Goal: Task Accomplishment & Management: Use online tool/utility

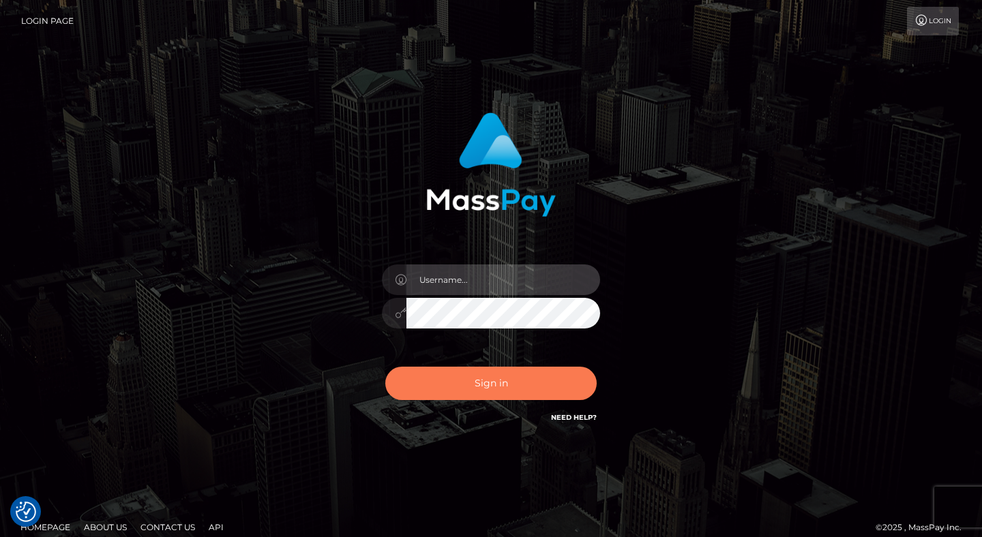
type input "dave.levarti"
click at [498, 374] on button "Sign in" at bounding box center [490, 383] width 211 height 33
type input "[PERSON_NAME].levarti"
click at [473, 386] on button "Sign in" at bounding box center [490, 383] width 211 height 33
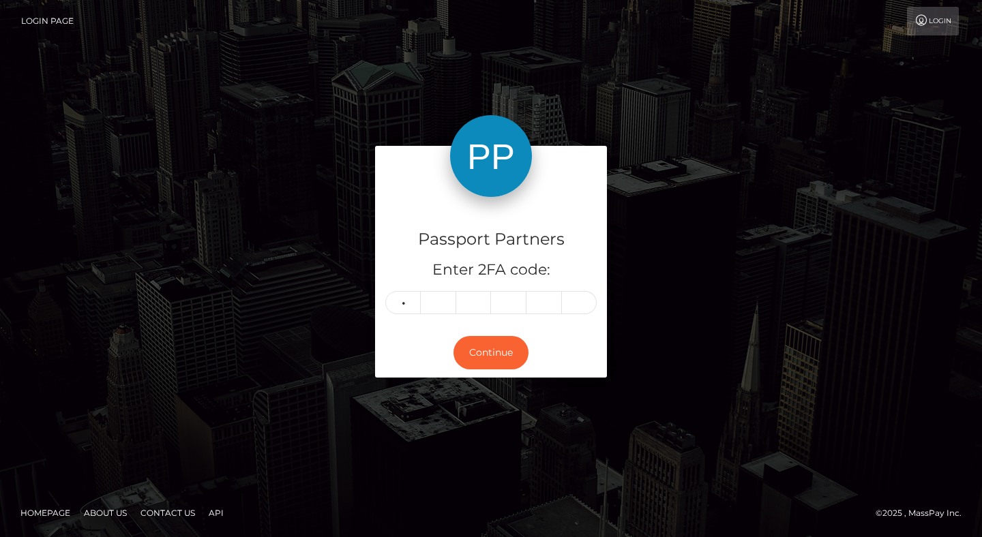
type input "8"
type input "6"
type input "1"
type input "3"
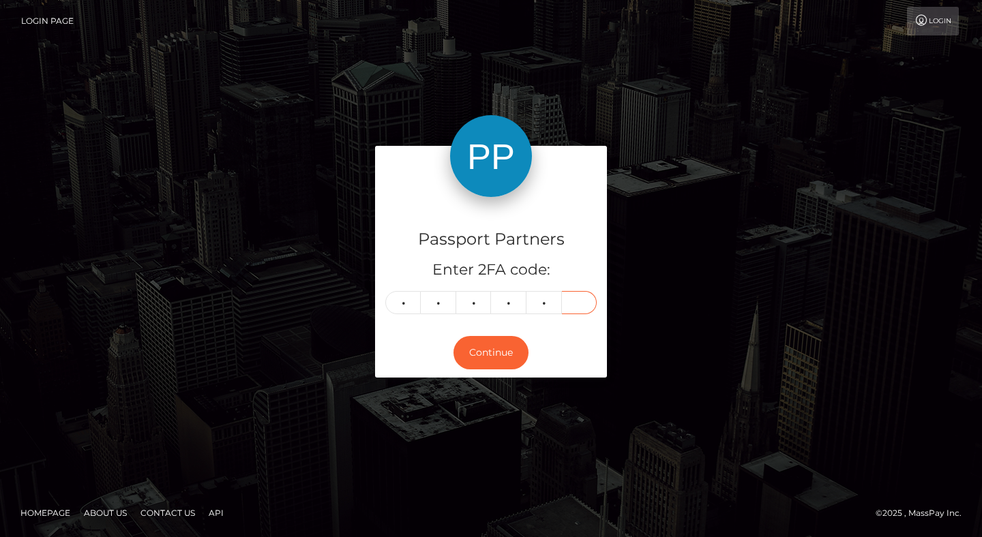
type input "2"
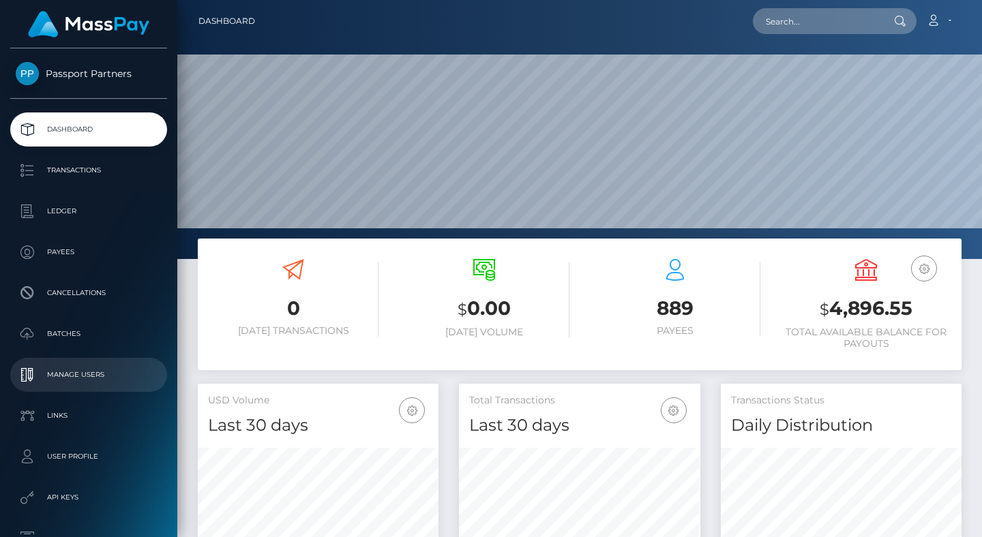
scroll to position [241, 241]
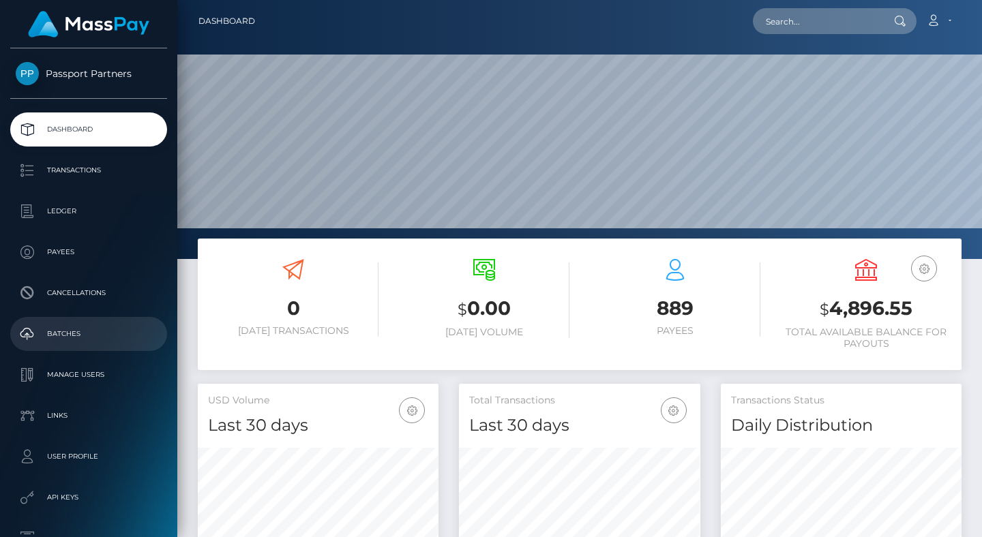
click at [74, 322] on link "Batches" at bounding box center [88, 334] width 157 height 34
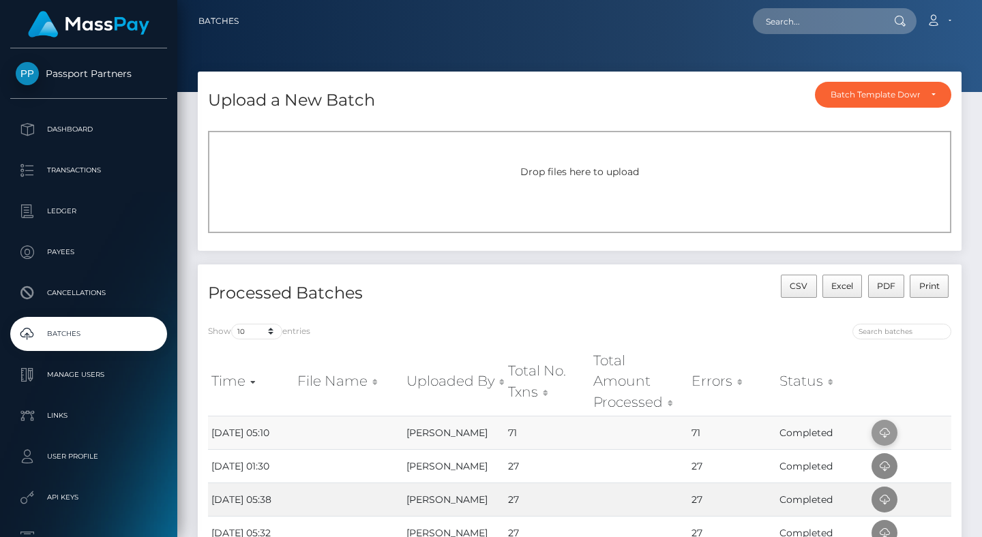
click at [881, 438] on icon at bounding box center [884, 433] width 16 height 17
click at [562, 96] on div "Upload a New Batch Batch Template Download AED payout ARS payout AUD payout BRL…" at bounding box center [580, 96] width 764 height 49
click at [849, 94] on div "Batch Template Download" at bounding box center [874, 94] width 89 height 11
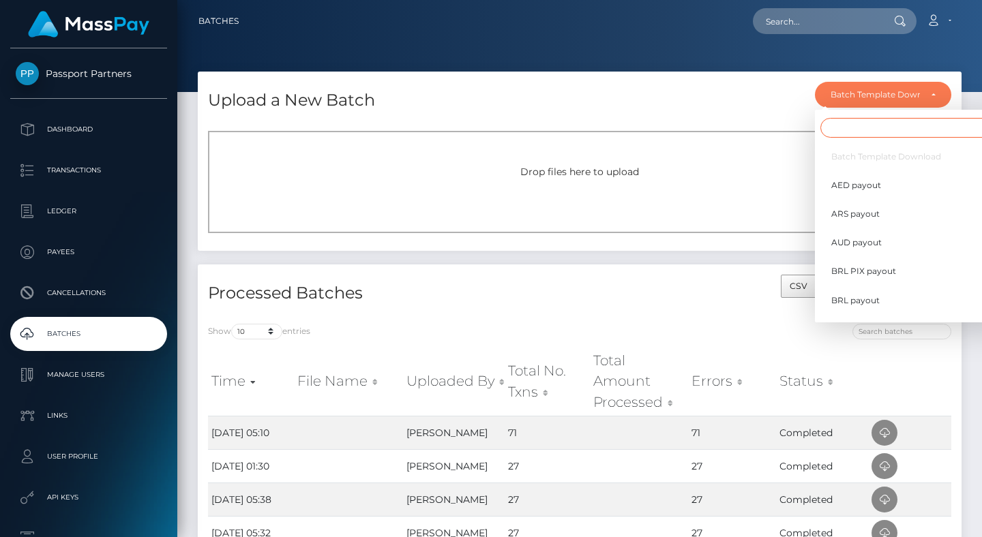
click at [847, 129] on input "Search" at bounding box center [911, 128] width 182 height 20
type input "usd"
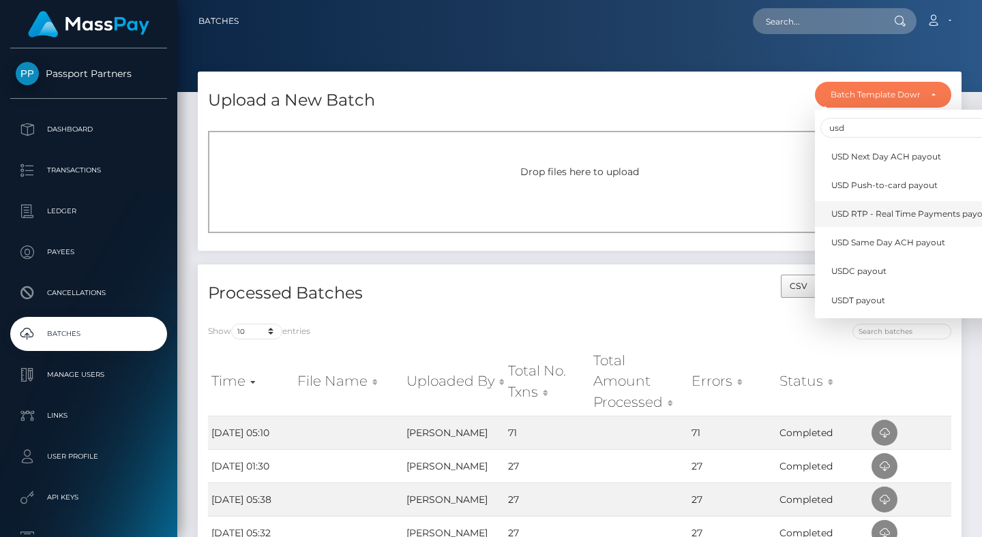
click at [879, 211] on span "USD RTP - Real Time Payments payout" at bounding box center [911, 214] width 160 height 12
select select "/batch_templates/USD RTP - Real Time Payments payout.xlsx"
select select
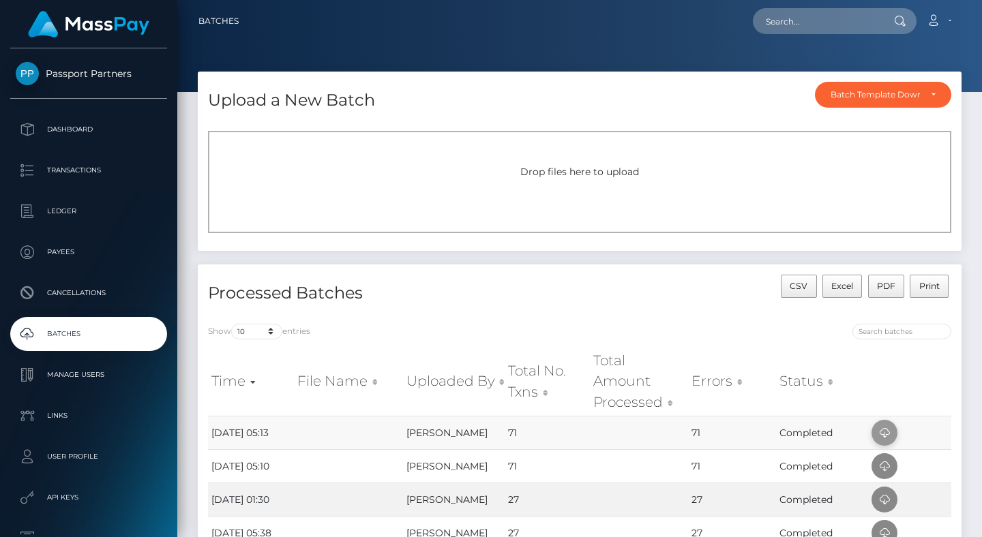
click at [876, 428] on icon at bounding box center [884, 433] width 16 height 17
